Goal: Task Accomplishment & Management: Use online tool/utility

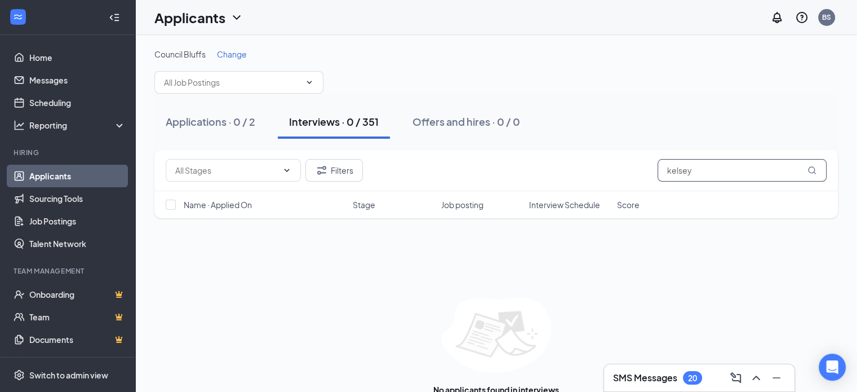
click at [700, 171] on input "kelsey" at bounding box center [742, 170] width 169 height 23
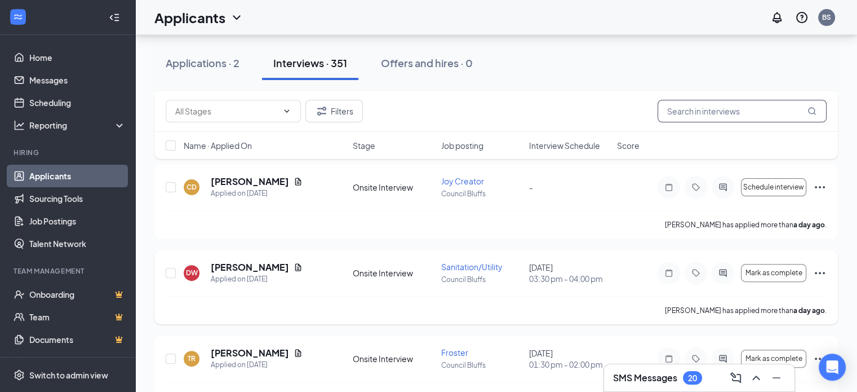
scroll to position [338, 0]
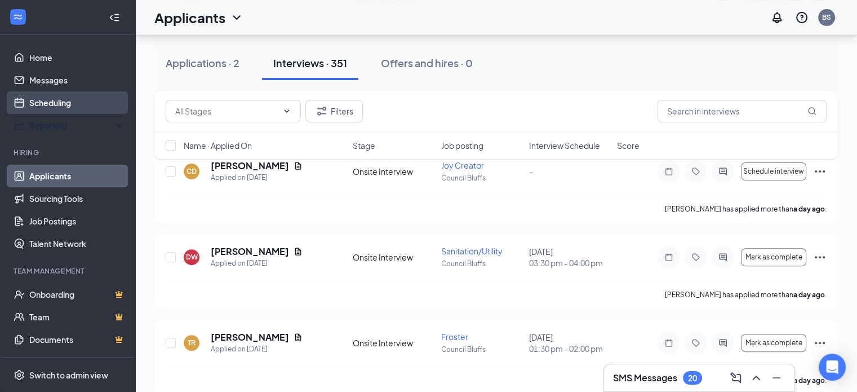
click at [72, 101] on link "Scheduling" at bounding box center [77, 102] width 96 height 23
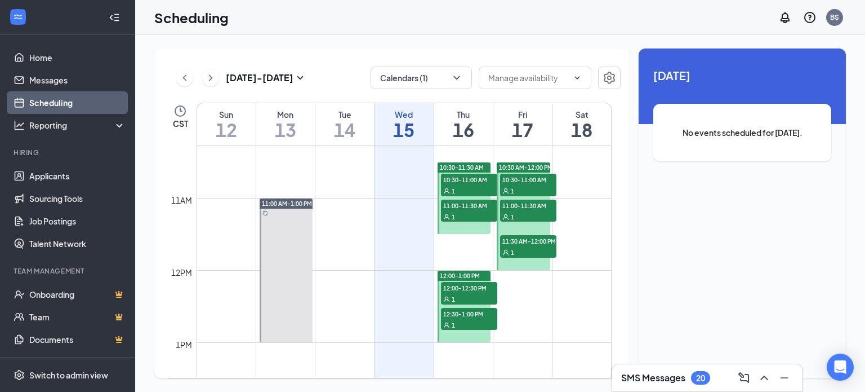
scroll to position [836, 0]
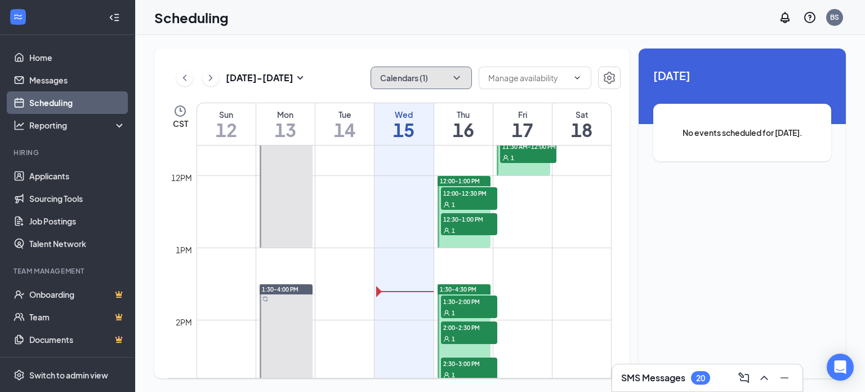
click at [403, 78] on button "Calendars (1)" at bounding box center [421, 77] width 101 height 23
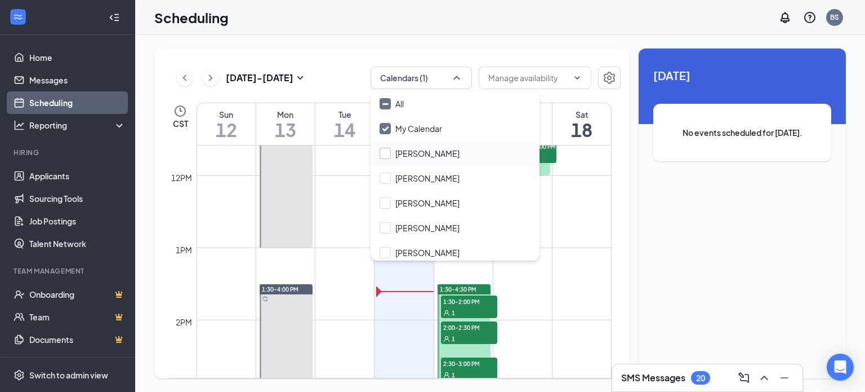
click at [399, 148] on input "[PERSON_NAME]" at bounding box center [420, 153] width 80 height 11
checkbox input "true"
click at [399, 132] on input "My Calendar" at bounding box center [411, 128] width 63 height 11
checkbox input "false"
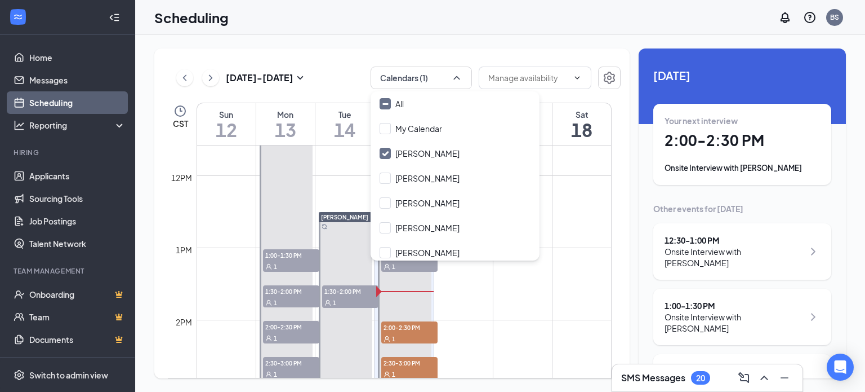
click at [343, 58] on div "[DATE] - [DATE] Calendars (1) CST Sun 12 Mon 13 Tue 14 Wed 15 Thu 16 Fri 17 Sat…" at bounding box center [392, 213] width 476 height 330
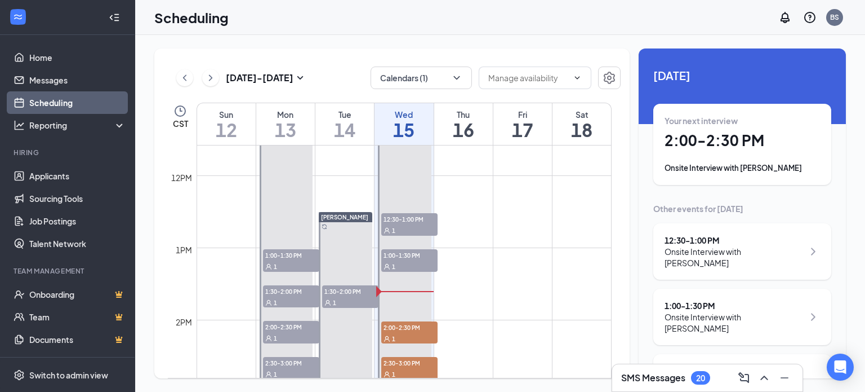
click at [545, 50] on div "[DATE] - [DATE] Calendars (1) CST Sun 12 Mon 13 Tue 14 Wed 15 Thu 16 Fri 17 Sat…" at bounding box center [392, 213] width 476 height 330
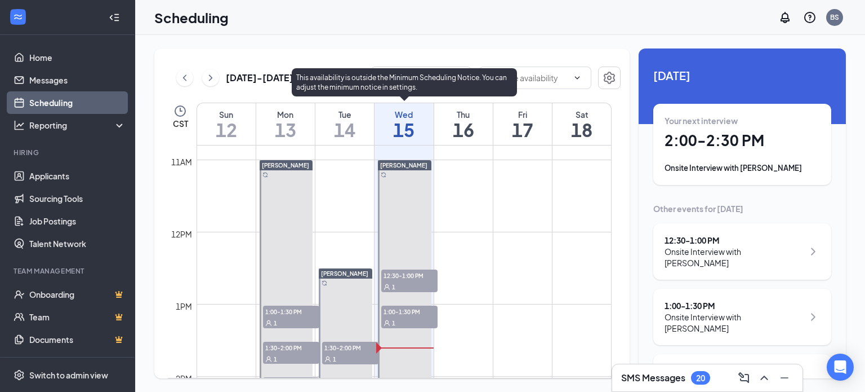
scroll to position [836, 0]
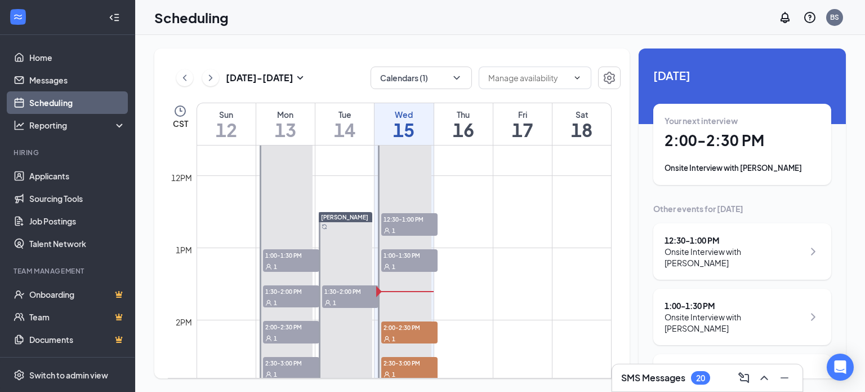
click at [356, 48] on div "[DATE] - [DATE] Calendars (1) CST Sun 12 Mon 13 Tue 14 Wed 15 Thu 16 Fri 17 Sat…" at bounding box center [500, 213] width 692 height 330
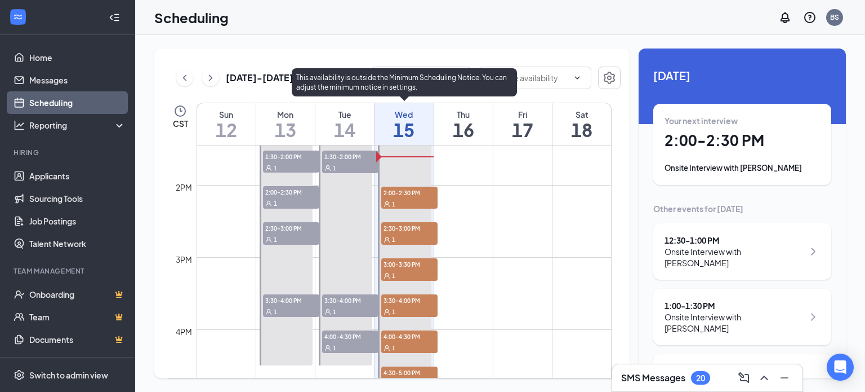
scroll to position [948, 0]
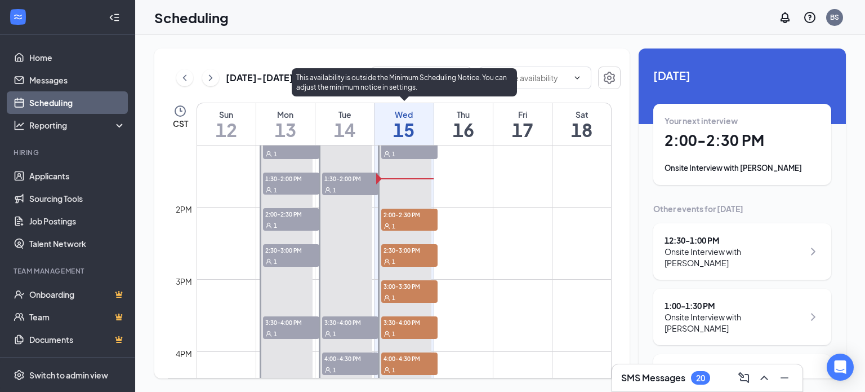
click at [405, 220] on div "1" at bounding box center [409, 225] width 56 height 11
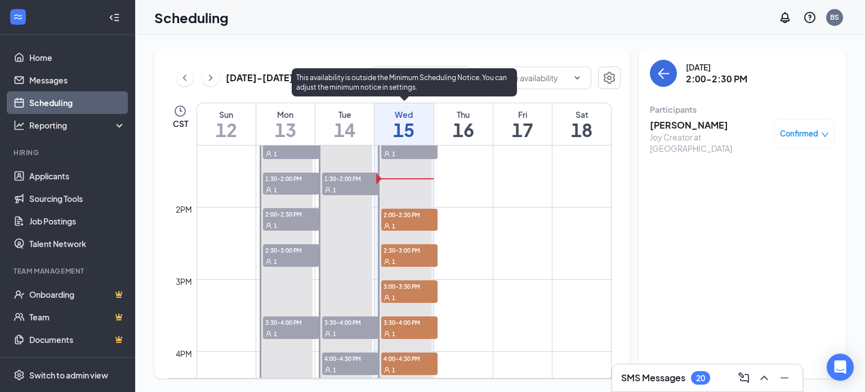
scroll to position [1005, 0]
